Goal: Task Accomplishment & Management: Complete application form

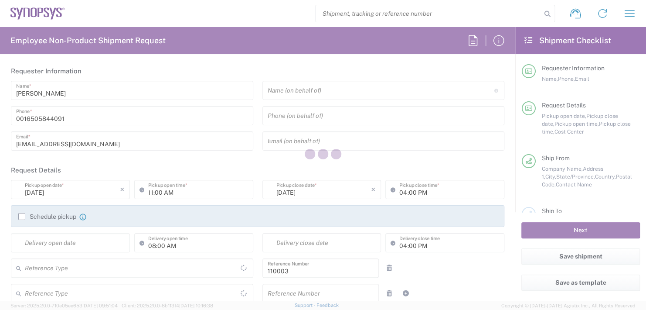
type input "Department"
type input "US01, FAC, MV/SV Fac 110003"
type input "[GEOGRAPHIC_DATA]"
type input "Delivered at Place"
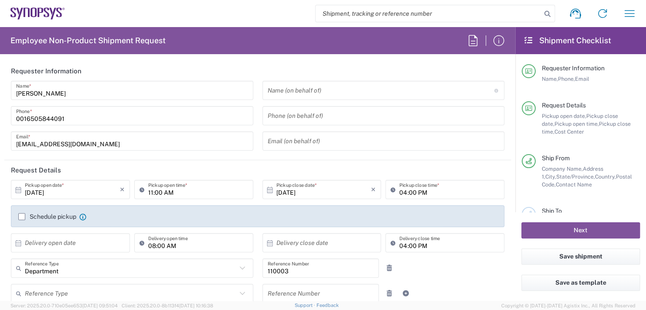
type input "[US_STATE]"
type input "[GEOGRAPHIC_DATA]"
type input "Headquarters USSV"
click at [290, 89] on input "text" at bounding box center [381, 90] width 227 height 15
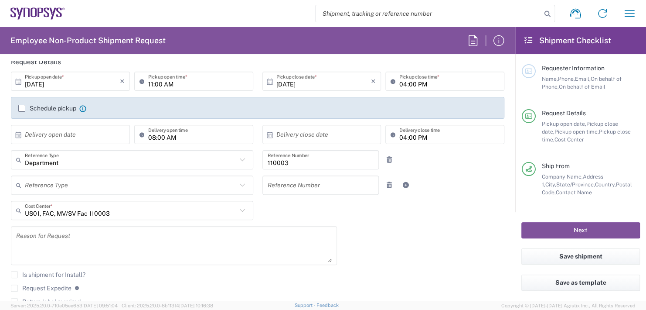
scroll to position [87, 0]
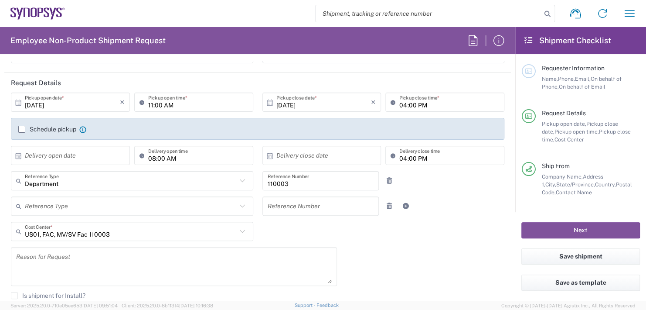
type input "Boba [PERSON_NAME]"
click at [189, 106] on input "11:00 AM" at bounding box center [198, 102] width 100 height 15
type input "1"
type input "02:30 PM"
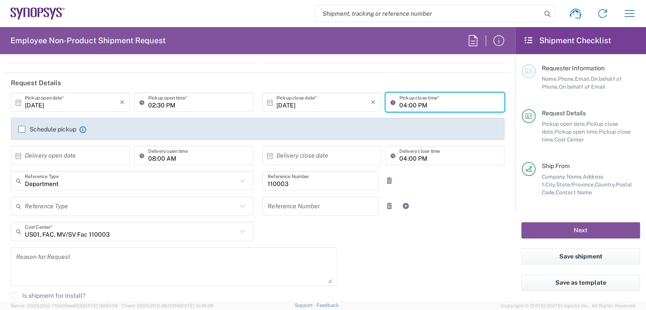
click at [431, 102] on input "04:00 PM" at bounding box center [449, 102] width 100 height 15
click at [427, 103] on input "04:00 PM" at bounding box center [449, 102] width 100 height 15
type input "0"
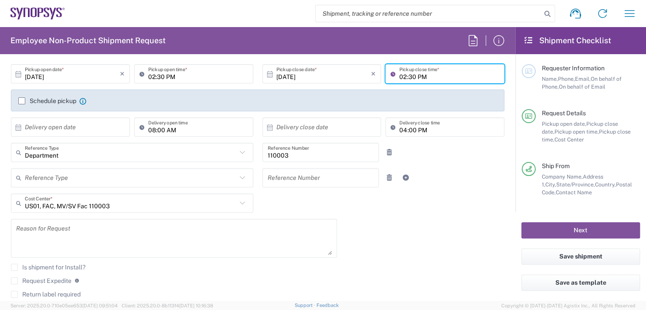
scroll to position [131, 0]
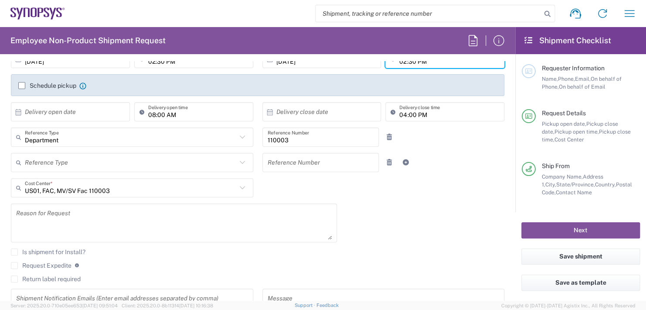
type input "02:30 PM"
click at [82, 109] on input "text" at bounding box center [72, 111] width 95 height 15
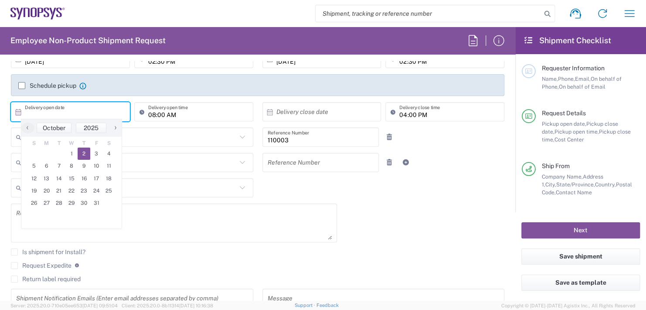
click at [88, 155] on span "2" at bounding box center [84, 153] width 13 height 12
type input "[DATE]"
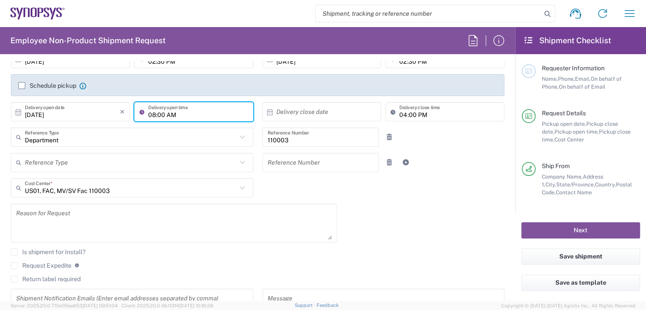
click at [187, 115] on input "08:00 AM" at bounding box center [198, 111] width 100 height 15
click at [173, 102] on div "08:00 AM Delivery open time" at bounding box center [193, 111] width 119 height 19
type input "02:30 PM"
click at [303, 112] on input "text" at bounding box center [323, 111] width 95 height 15
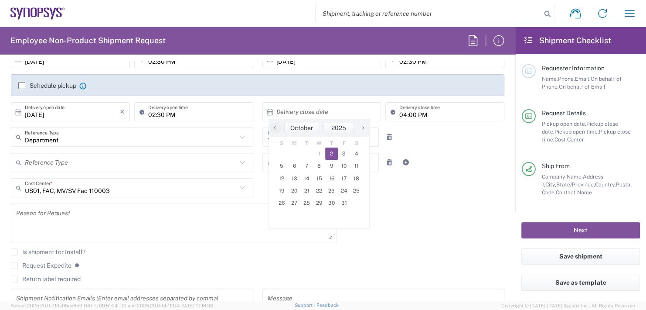
click at [334, 152] on span "2" at bounding box center [331, 153] width 13 height 12
type input "[DATE]"
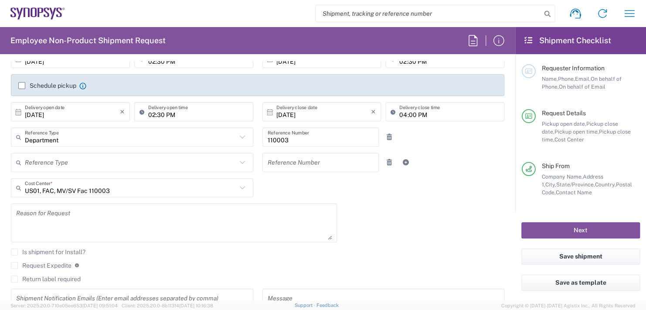
click at [426, 111] on input "04:00 PM" at bounding box center [449, 111] width 100 height 15
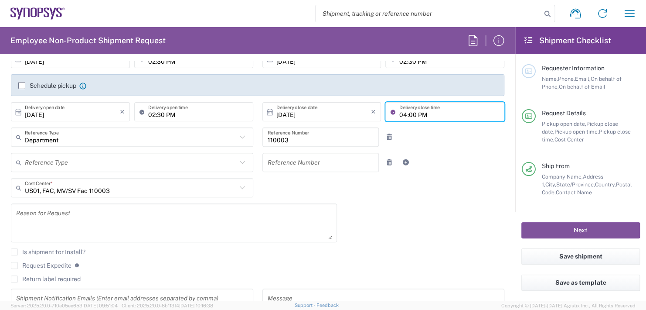
click at [426, 111] on input "04:00 PM" at bounding box center [449, 111] width 100 height 15
type input "0"
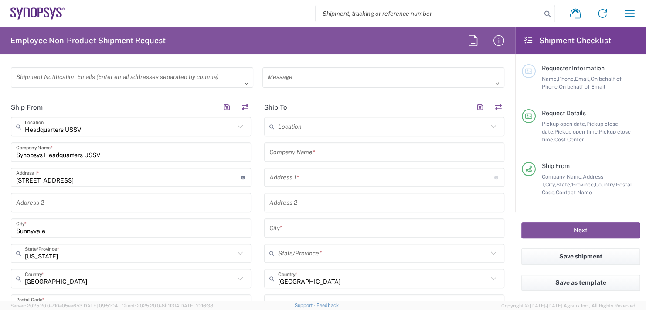
scroll to position [392, 0]
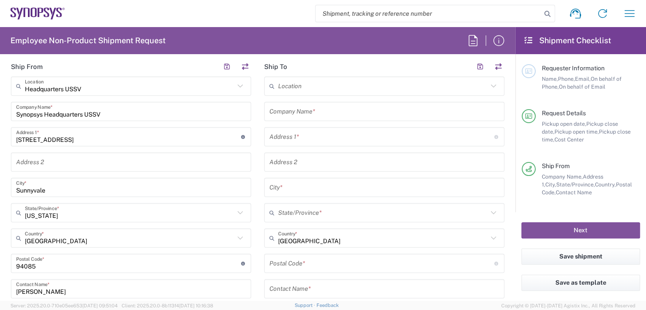
type input "02:30 PM"
click at [302, 110] on input "text" at bounding box center [384, 111] width 230 height 15
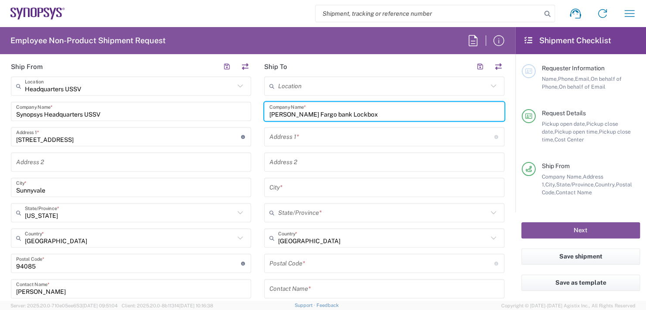
click at [303, 110] on input "[PERSON_NAME] Fargo bank Lockbox" at bounding box center [384, 111] width 230 height 15
type input "[PERSON_NAME] Fargo Bank Lockbox"
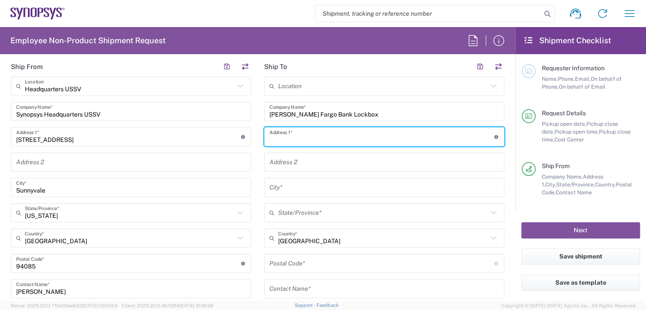
click at [302, 136] on input "text" at bounding box center [381, 136] width 225 height 15
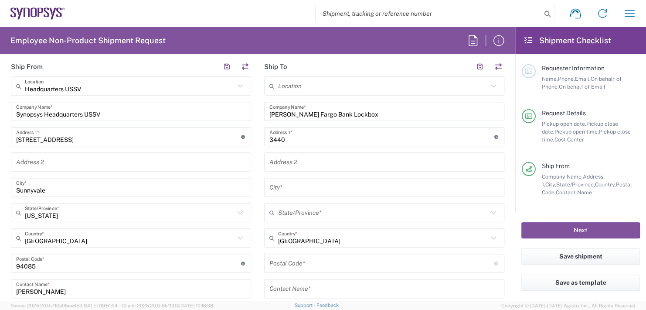
click at [300, 139] on input "3440" at bounding box center [381, 136] width 225 height 15
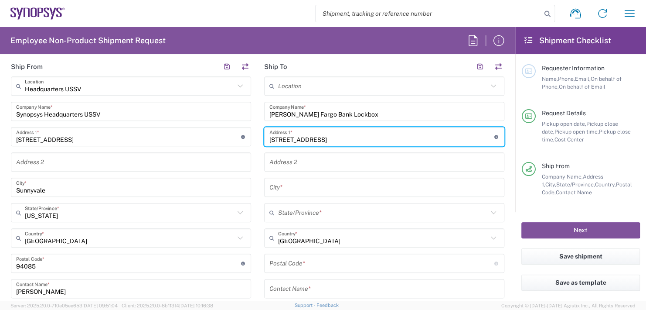
click at [285, 135] on input "[STREET_ADDRESS]" at bounding box center [381, 136] width 225 height 15
click at [302, 135] on input "[STREET_ADDRESS]" at bounding box center [381, 136] width 225 height 15
click at [301, 137] on input "[STREET_ADDRESS]" at bounding box center [381, 136] width 225 height 15
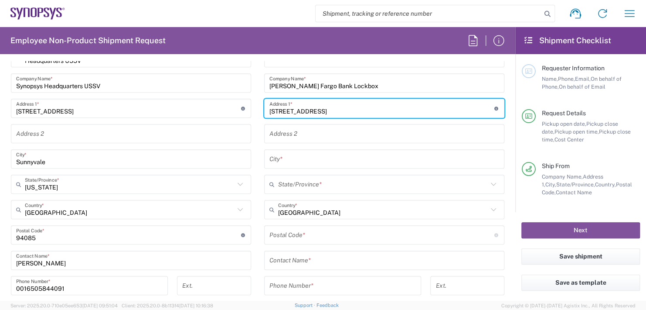
scroll to position [436, 0]
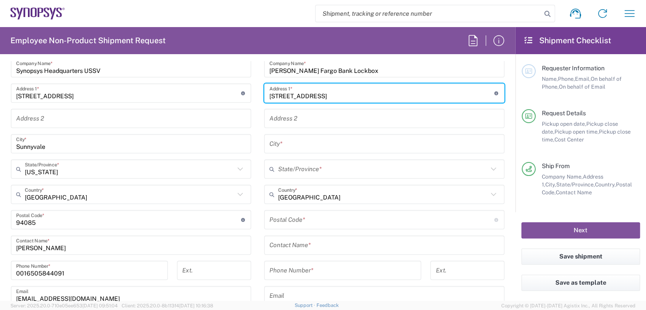
type input "[STREET_ADDRESS]"
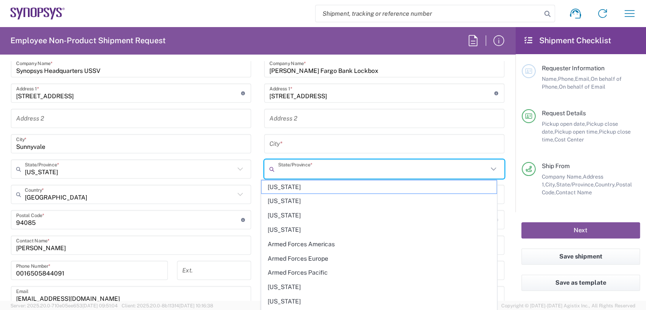
click at [299, 167] on input "text" at bounding box center [383, 168] width 210 height 15
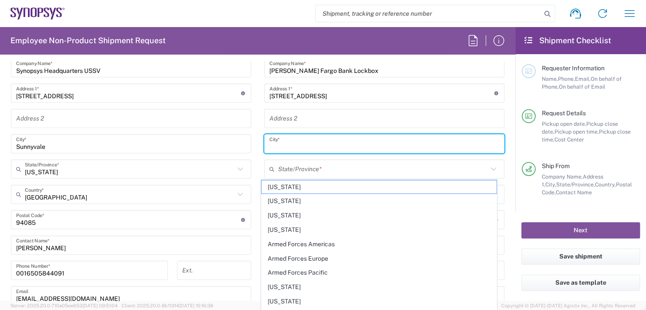
click at [289, 144] on input "text" at bounding box center [384, 143] width 230 height 15
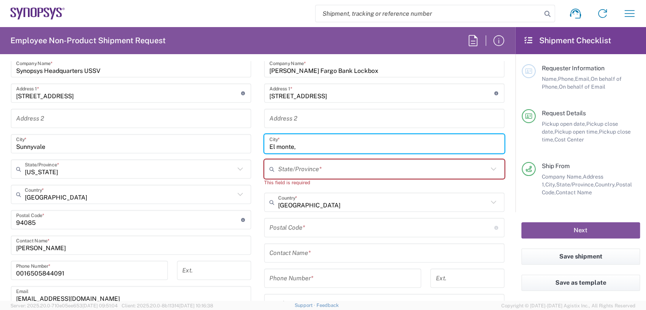
click at [304, 168] on input "text" at bounding box center [383, 168] width 210 height 15
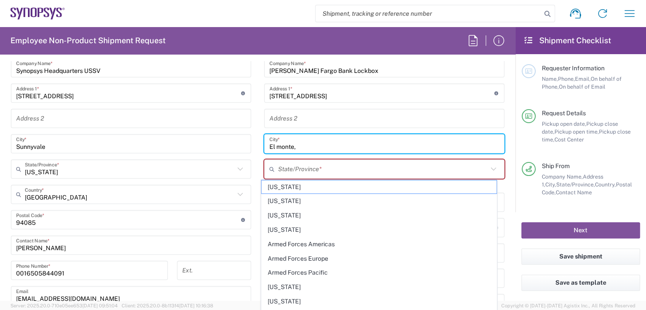
click at [277, 143] on input "El monte," at bounding box center [384, 143] width 230 height 15
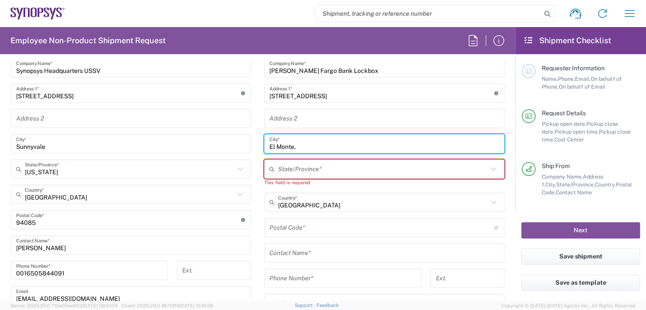
type input "El Monte,"
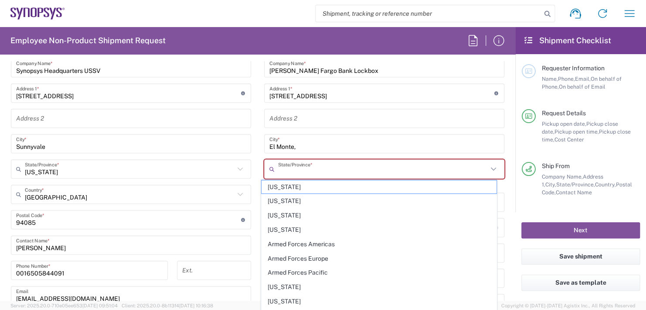
click at [295, 166] on input "text" at bounding box center [383, 168] width 210 height 15
click at [276, 285] on span "[US_STATE]" at bounding box center [379, 287] width 235 height 14
type input "[US_STATE]"
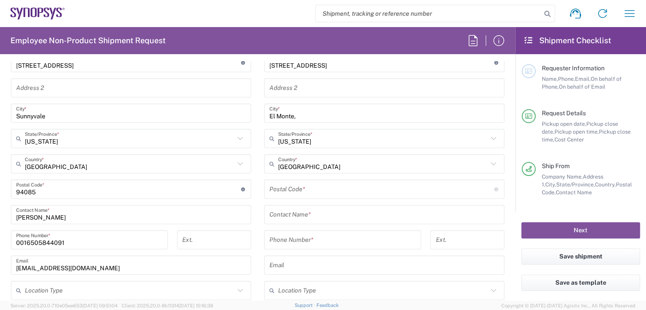
scroll to position [523, 0]
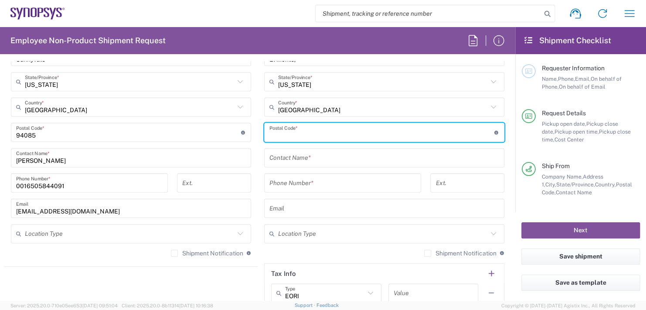
click at [295, 136] on input "undefined" at bounding box center [381, 132] width 225 height 15
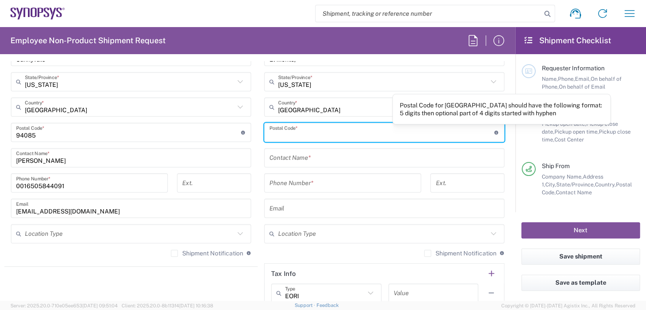
click at [494, 130] on icon at bounding box center [496, 132] width 5 height 4
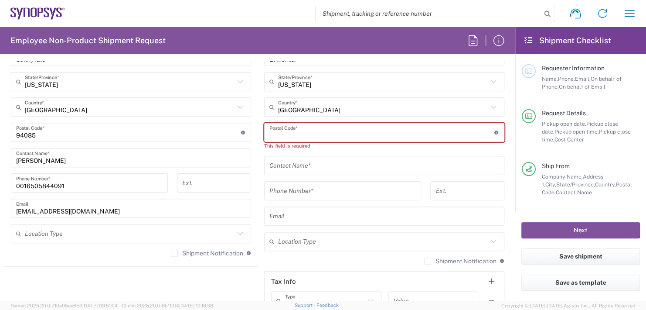
click at [292, 129] on input "undefined" at bounding box center [381, 132] width 225 height 15
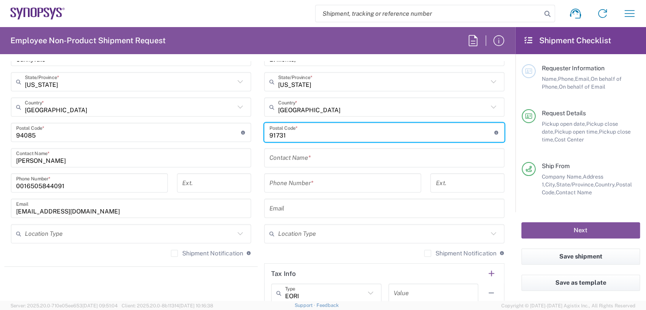
type input "91731"
click at [460, 158] on input "text" at bounding box center [384, 157] width 230 height 15
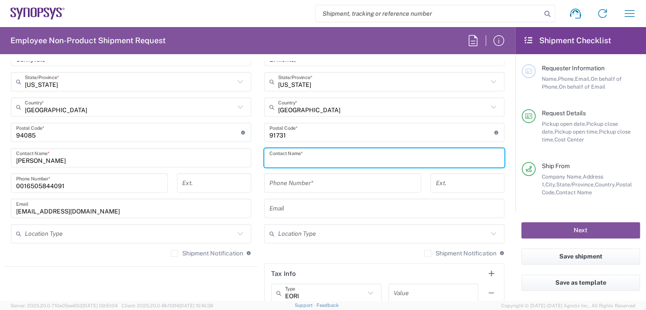
click at [287, 158] on input "text" at bounding box center [384, 157] width 230 height 15
click at [324, 158] on input "Synopsys Inc.," at bounding box center [384, 157] width 230 height 15
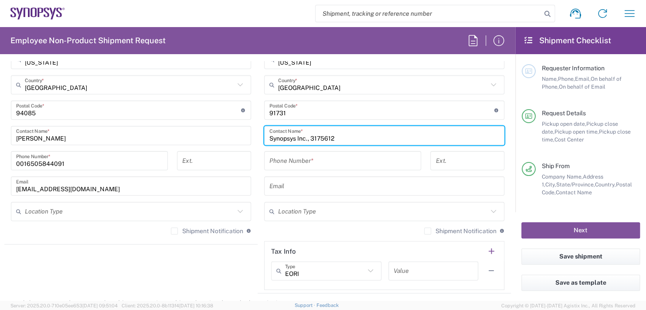
scroll to position [567, 0]
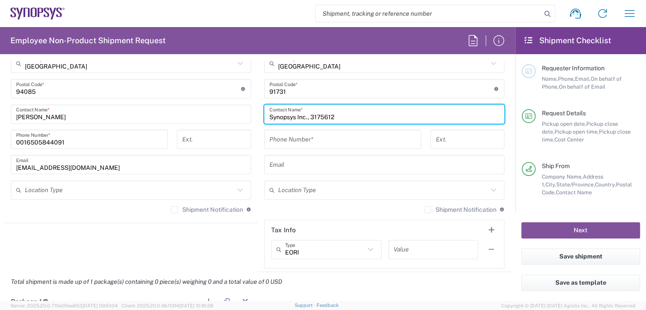
type input "Synopsys Inc., 3175612"
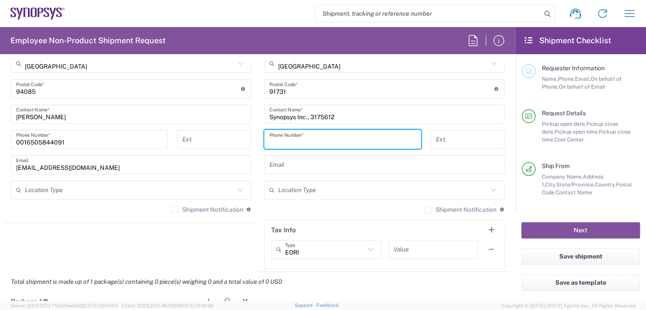
click at [293, 133] on input "tel" at bounding box center [342, 139] width 147 height 15
click at [292, 138] on input "tel" at bounding box center [342, 139] width 147 height 15
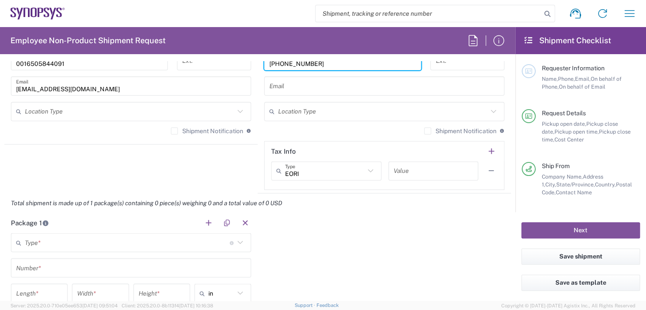
scroll to position [654, 0]
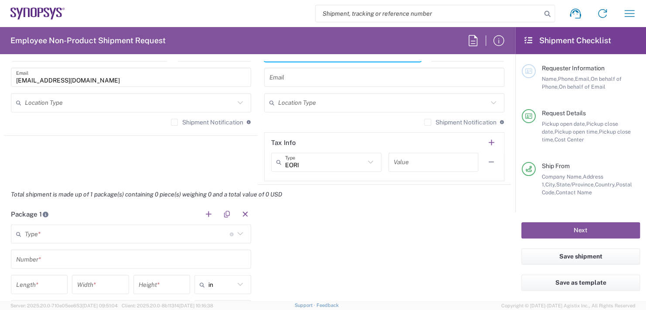
type input "[PHONE_NUMBER]"
click at [53, 226] on input "text" at bounding box center [127, 233] width 205 height 15
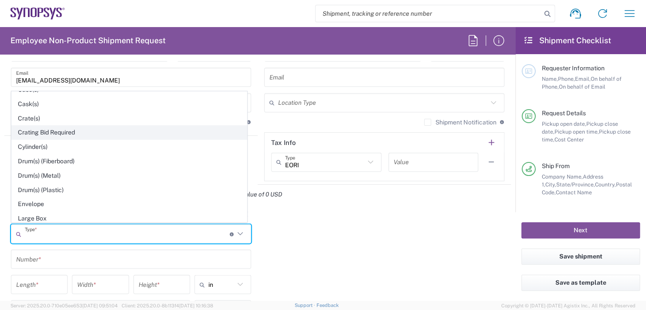
scroll to position [174, 0]
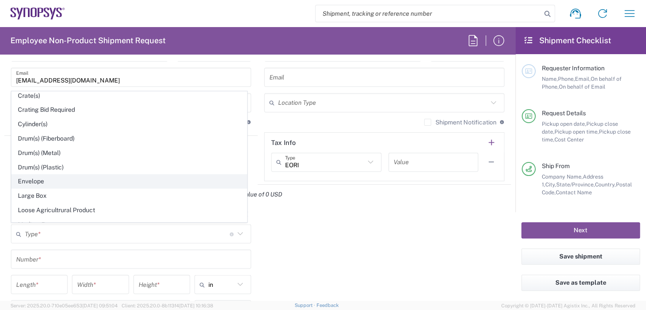
click at [27, 175] on span "Envelope" at bounding box center [129, 181] width 235 height 14
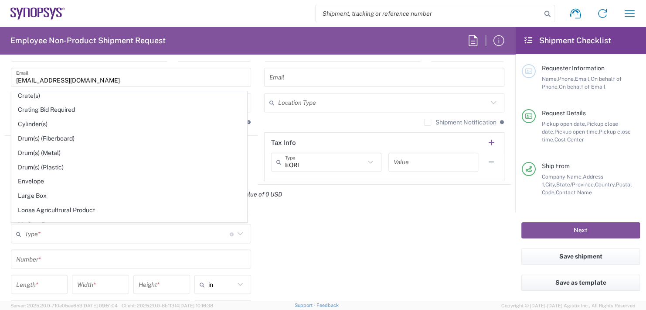
type input "Envelope"
type input "1"
type input "9.5"
type input "12.5"
type input "0.25"
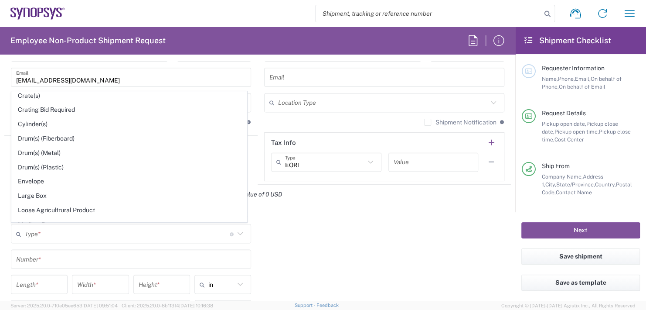
type input "1"
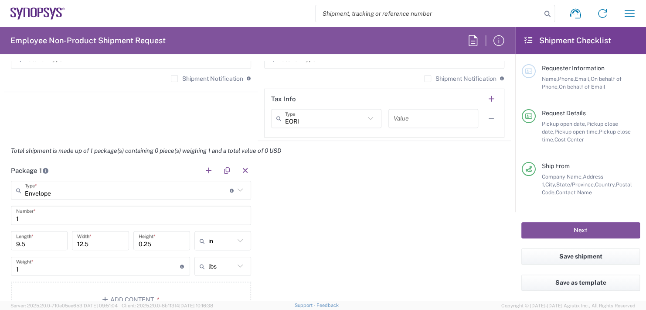
scroll to position [741, 0]
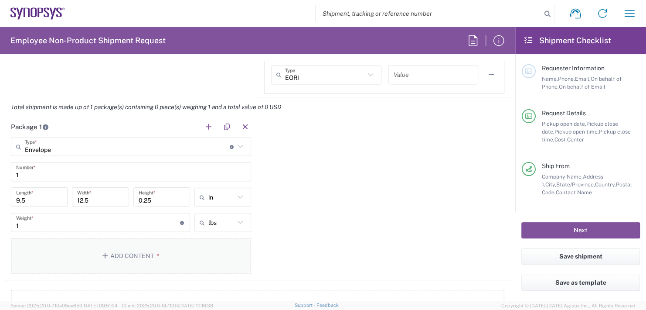
click at [124, 256] on button "Add Content *" at bounding box center [131, 256] width 240 height 36
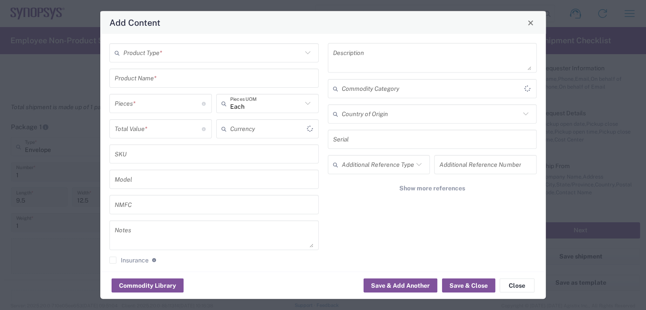
type input "US Dollar"
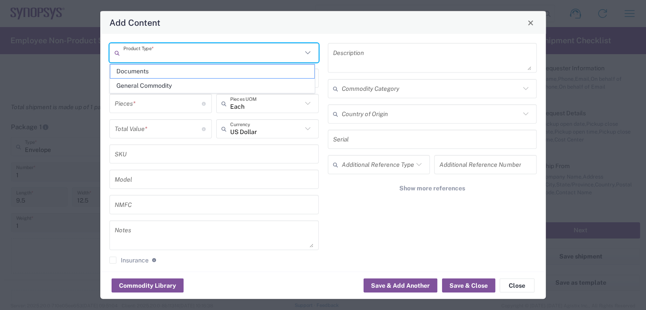
click at [150, 53] on input "text" at bounding box center [212, 52] width 179 height 15
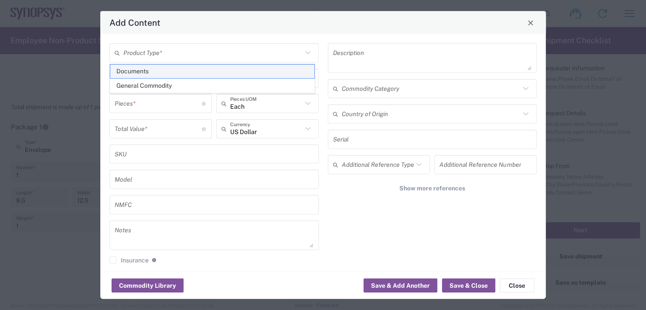
click at [136, 73] on span "Documents" at bounding box center [212, 72] width 204 height 14
type input "Documents"
type input "1"
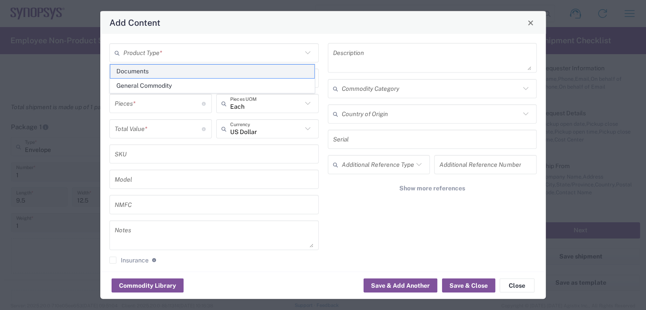
type textarea "Documents"
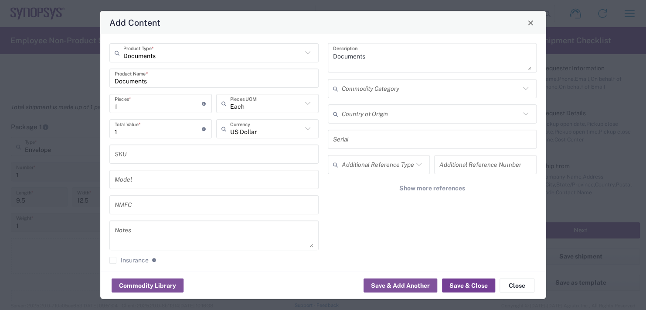
click at [473, 284] on button "Save & Close" at bounding box center [468, 285] width 53 height 14
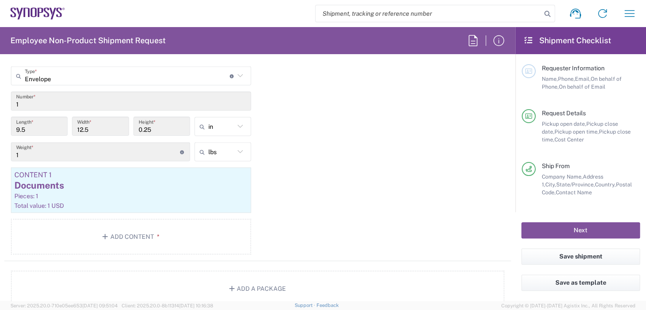
scroll to position [872, 0]
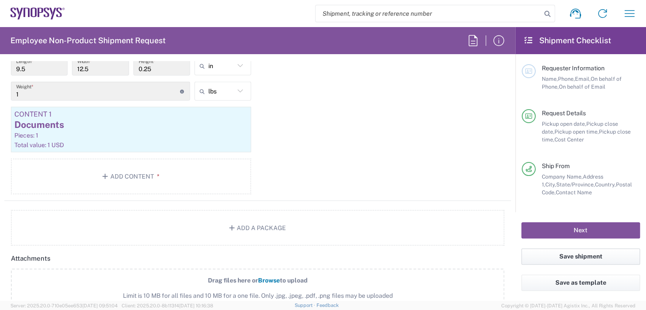
click at [573, 256] on button "Save shipment" at bounding box center [580, 256] width 119 height 16
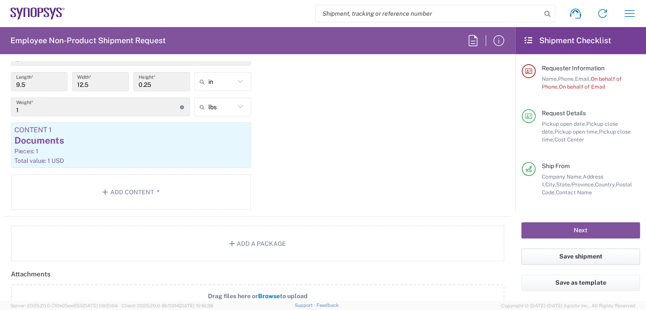
scroll to position [888, 0]
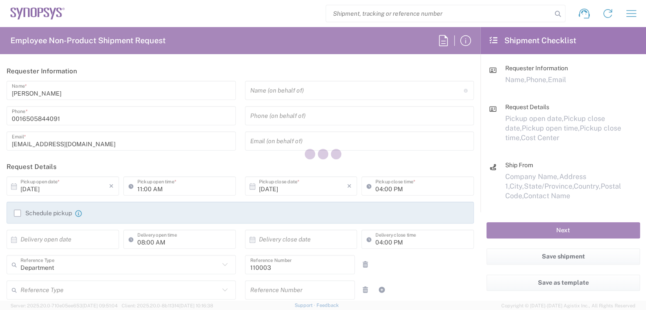
type input "US01, FAC, MV/SV Fac 110003"
type input "[US_STATE]"
